Goal: Task Accomplishment & Management: Use online tool/utility

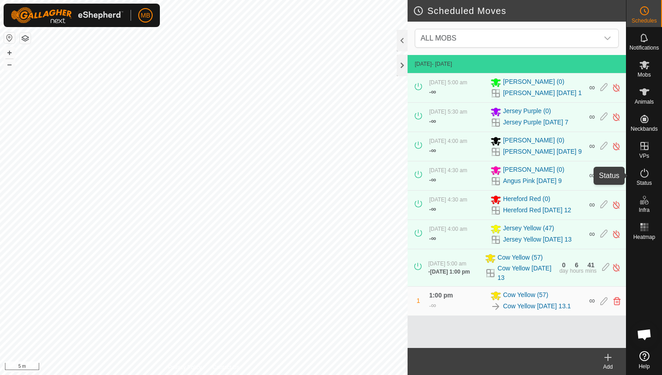
click at [641, 175] on icon at bounding box center [644, 172] width 11 height 11
